Goal: Information Seeking & Learning: Learn about a topic

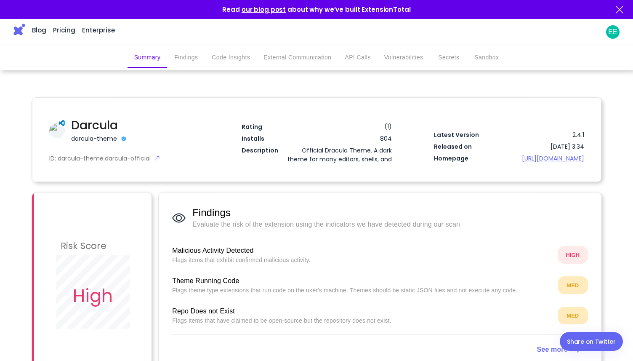
click at [21, 32] on img at bounding box center [19, 30] width 12 height 12
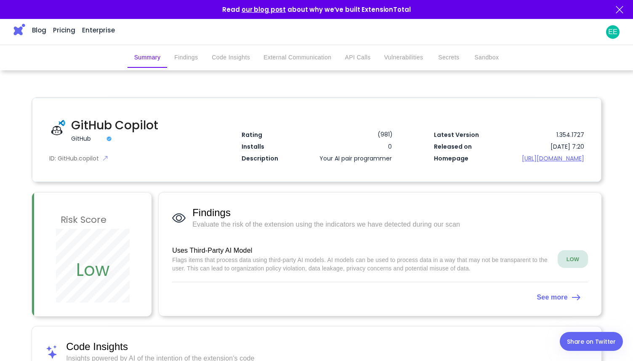
click at [285, 60] on button "External Communication" at bounding box center [297, 58] width 81 height 20
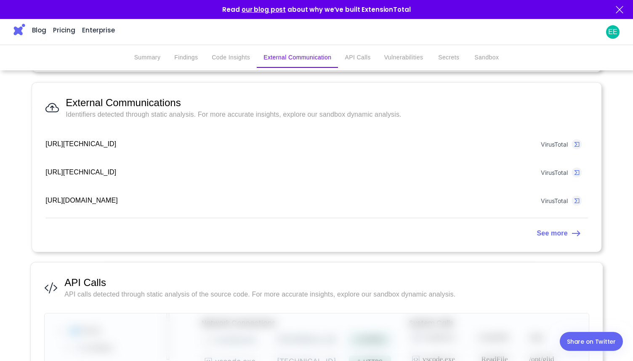
click at [219, 61] on button "Code Insights" at bounding box center [231, 58] width 52 height 20
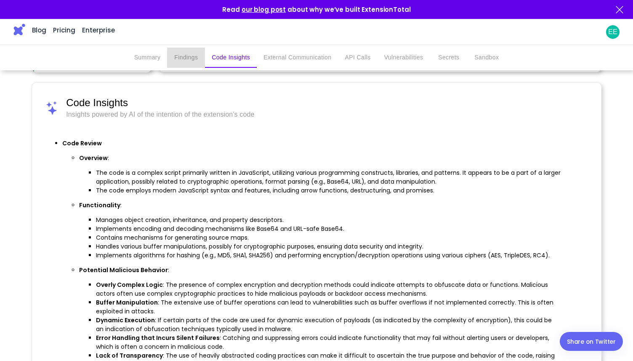
click at [173, 59] on button "Findings" at bounding box center [186, 58] width 38 height 20
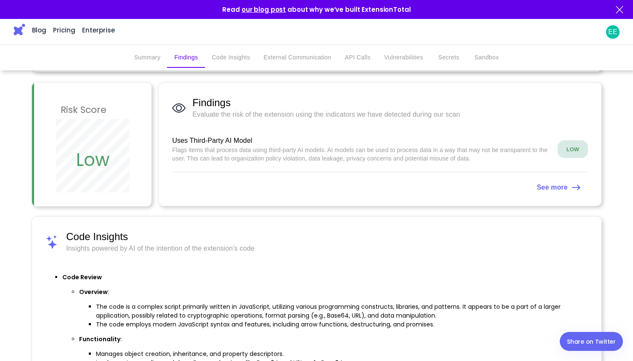
click at [156, 56] on button "Summary" at bounding box center [148, 58] width 40 height 20
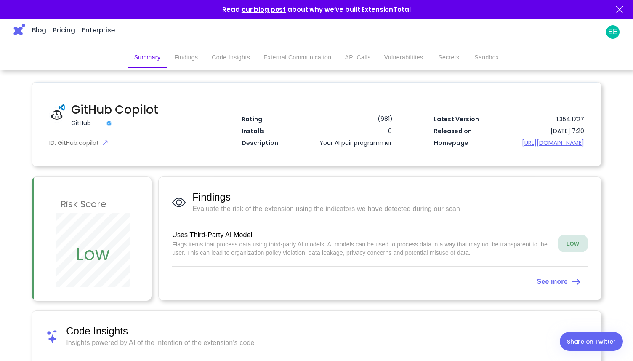
scroll to position [16, 0]
click at [39, 31] on h3 "Blog" at bounding box center [39, 30] width 14 height 158
click at [67, 32] on link "Pricing" at bounding box center [64, 30] width 22 height 158
click at [93, 33] on link "Enterprise" at bounding box center [98, 30] width 33 height 158
click at [91, 29] on link "Enterprise" at bounding box center [98, 30] width 33 height 158
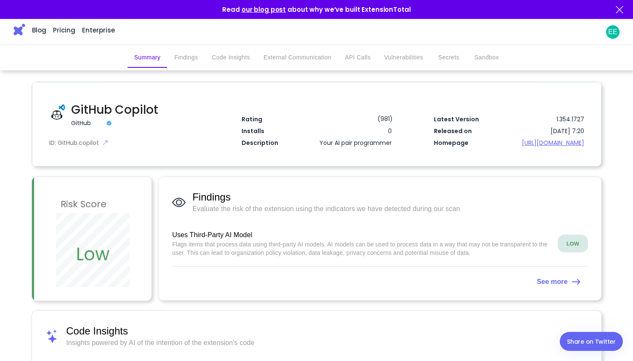
click at [21, 34] on img at bounding box center [19, 30] width 12 height 12
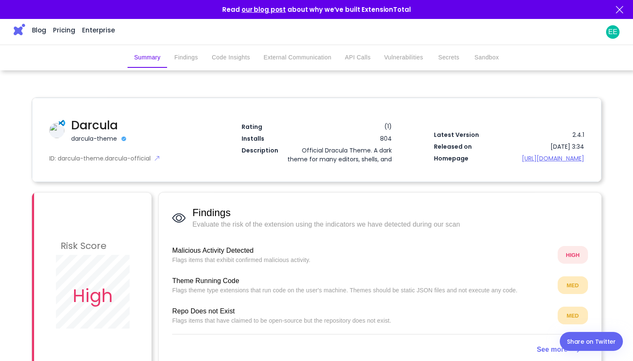
click at [84, 36] on link "Enterprise" at bounding box center [98, 30] width 33 height 158
click at [59, 25] on link "Pricing" at bounding box center [64, 30] width 22 height 158
click at [44, 32] on h3 "Blog" at bounding box center [39, 30] width 14 height 158
click at [59, 31] on link "Pricing" at bounding box center [64, 30] width 22 height 158
click at [102, 37] on link "Enterprise" at bounding box center [98, 30] width 33 height 158
